Goal: Transaction & Acquisition: Purchase product/service

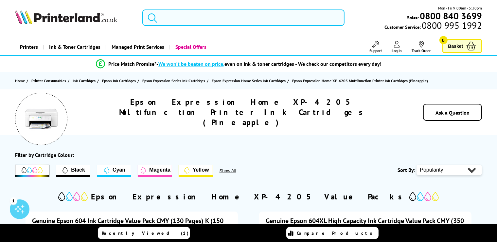
click at [217, 18] on input "search" at bounding box center [243, 17] width 203 height 16
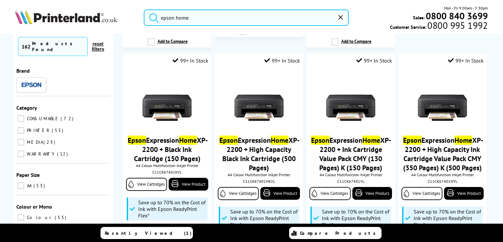
scroll to position [328, 0]
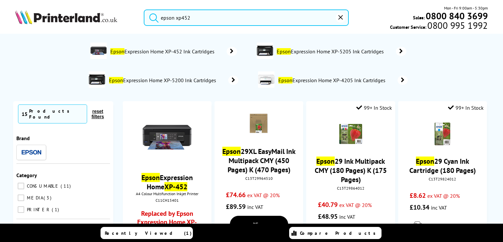
scroll to position [127, 0]
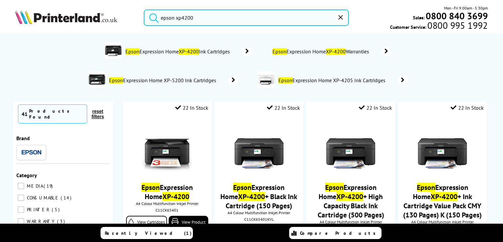
type input "epson xp4200"
click at [144, 9] on button "submit" at bounding box center [152, 16] width 16 height 14
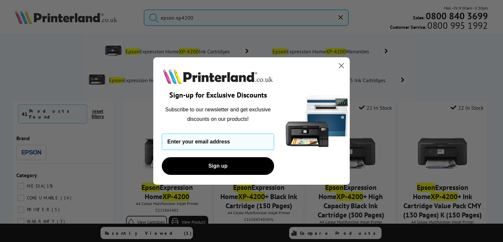
click at [340, 65] on icon "Close dialog" at bounding box center [341, 66] width 5 height 5
